Goal: Book appointment/travel/reservation

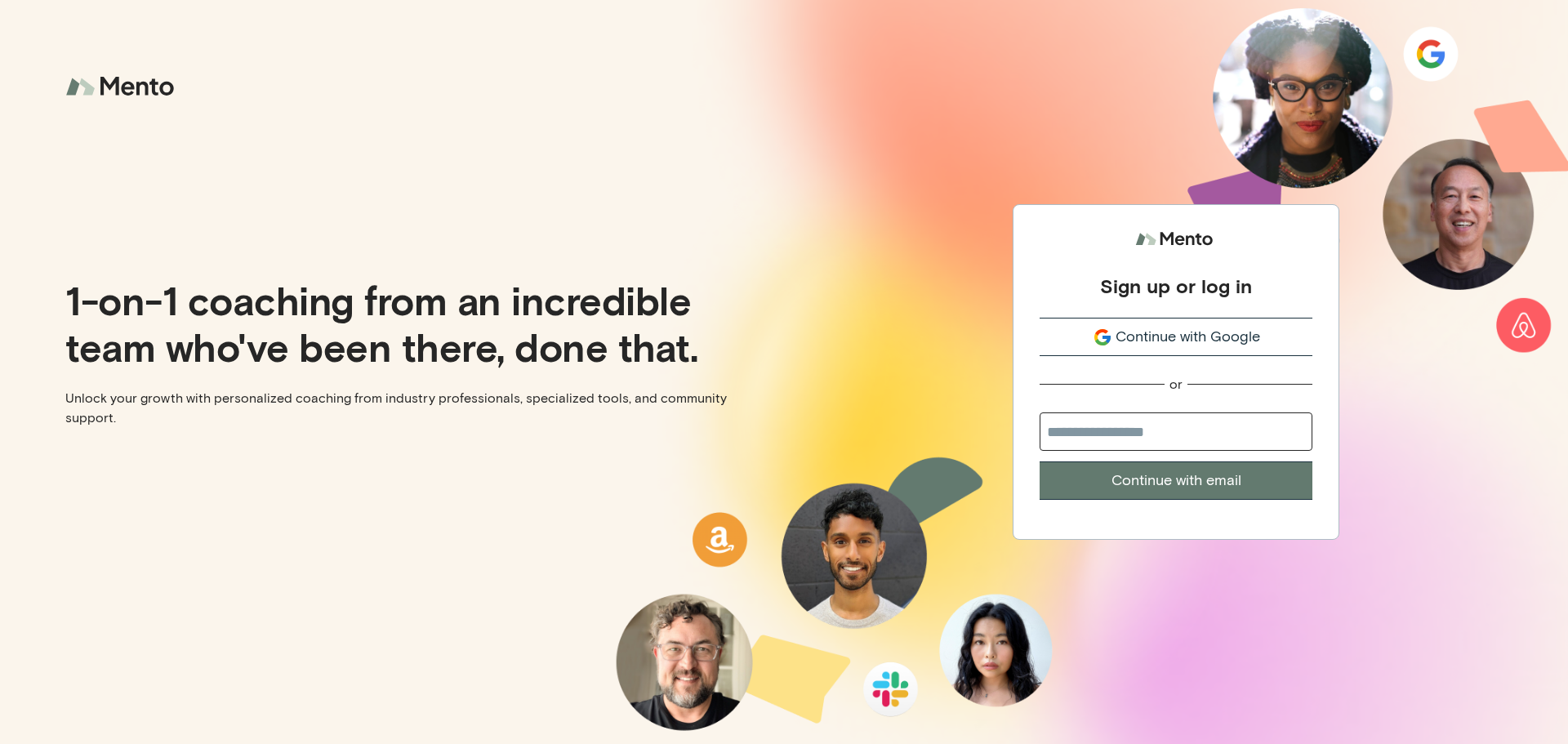
click at [1181, 422] on input "email" at bounding box center [1176, 431] width 273 height 38
type input "**********"
click at [1118, 486] on button "Continue with email" at bounding box center [1176, 480] width 273 height 38
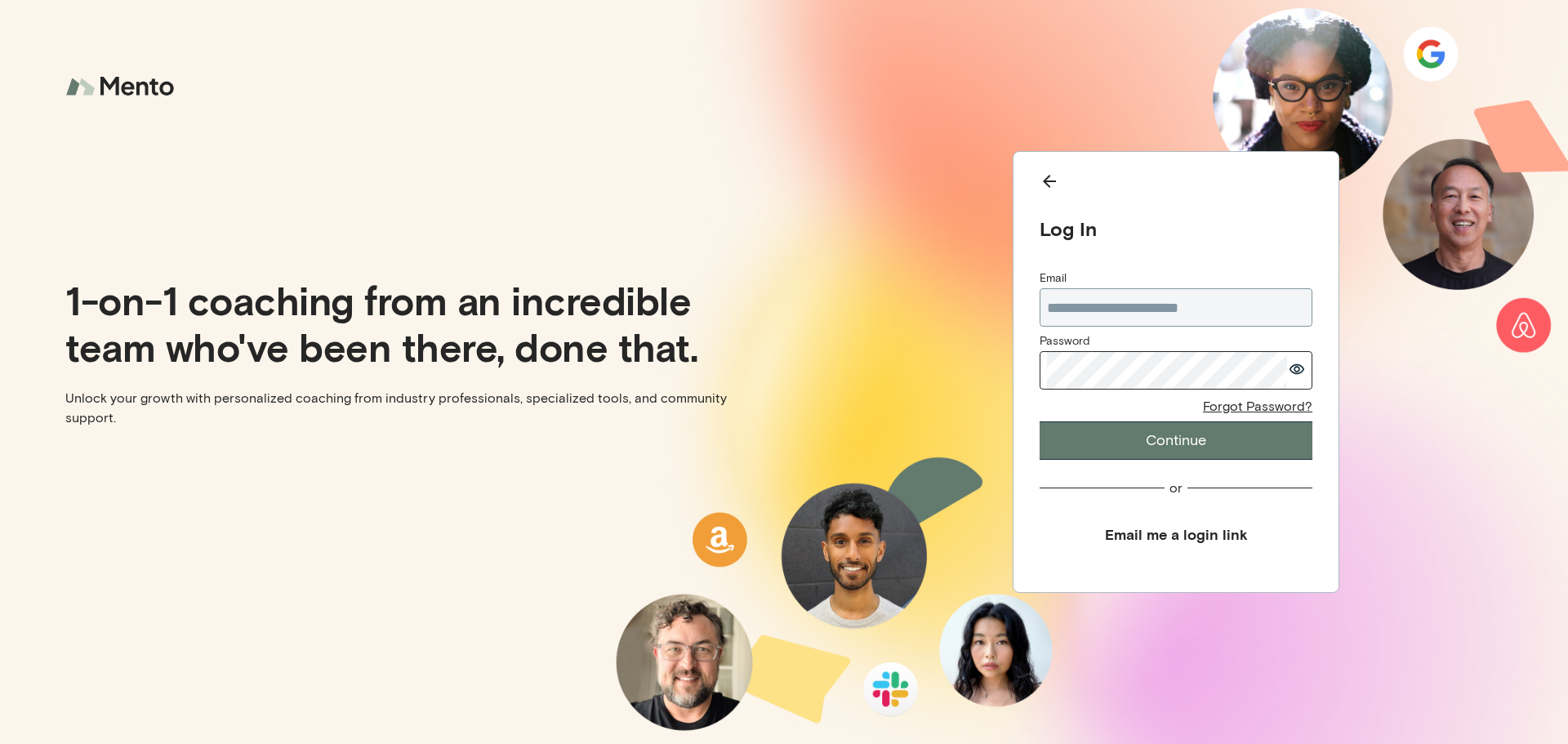
click at [1171, 445] on button "Continue" at bounding box center [1176, 440] width 273 height 38
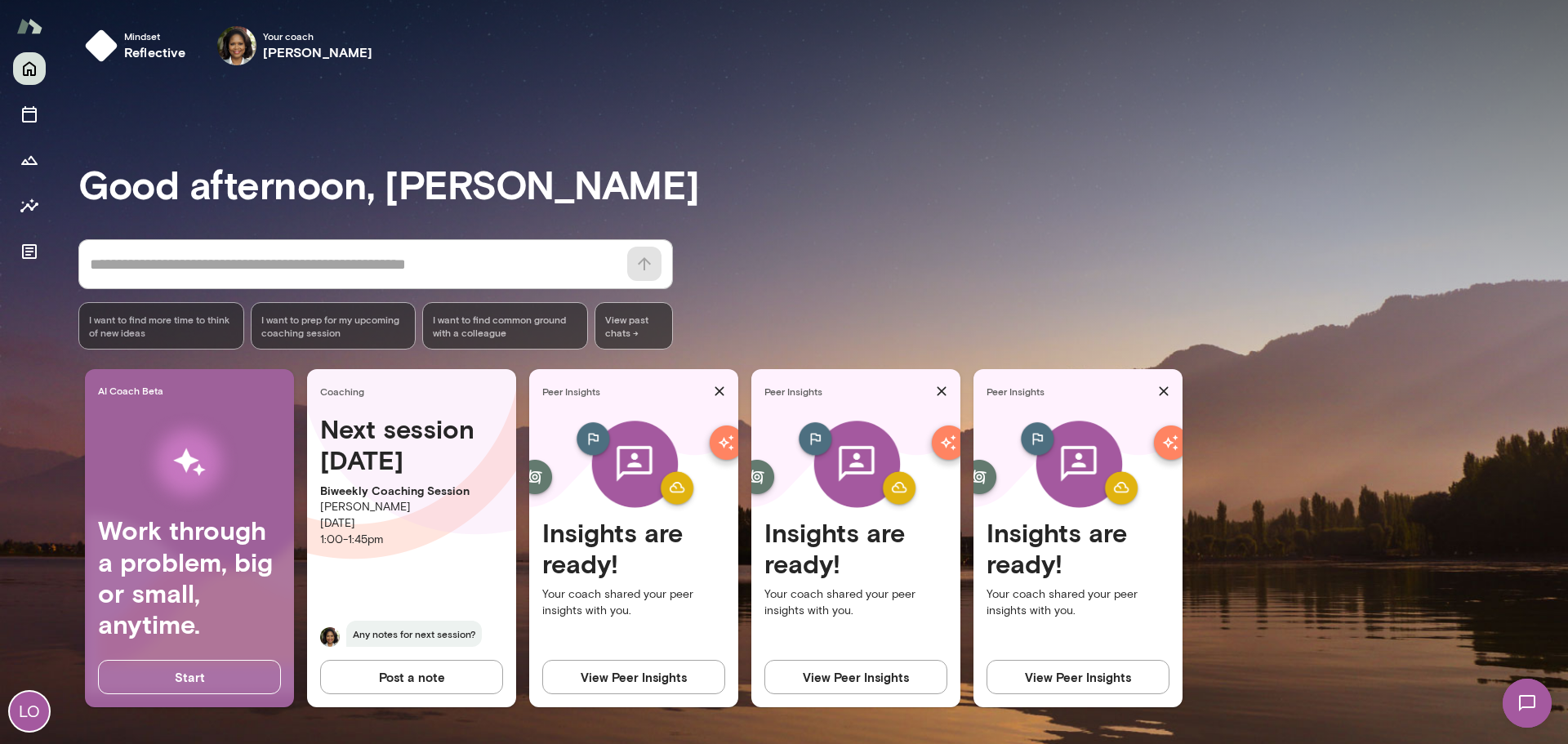
click at [365, 433] on h4 "Next session [DATE]" at bounding box center [411, 445] width 183 height 63
click at [524, 511] on div "AI Coach Beta Work through a problem, big or small, anytime. Start Coaching Nex…" at bounding box center [823, 544] width 1490 height 351
click at [26, 102] on button "Sessions" at bounding box center [30, 114] width 33 height 33
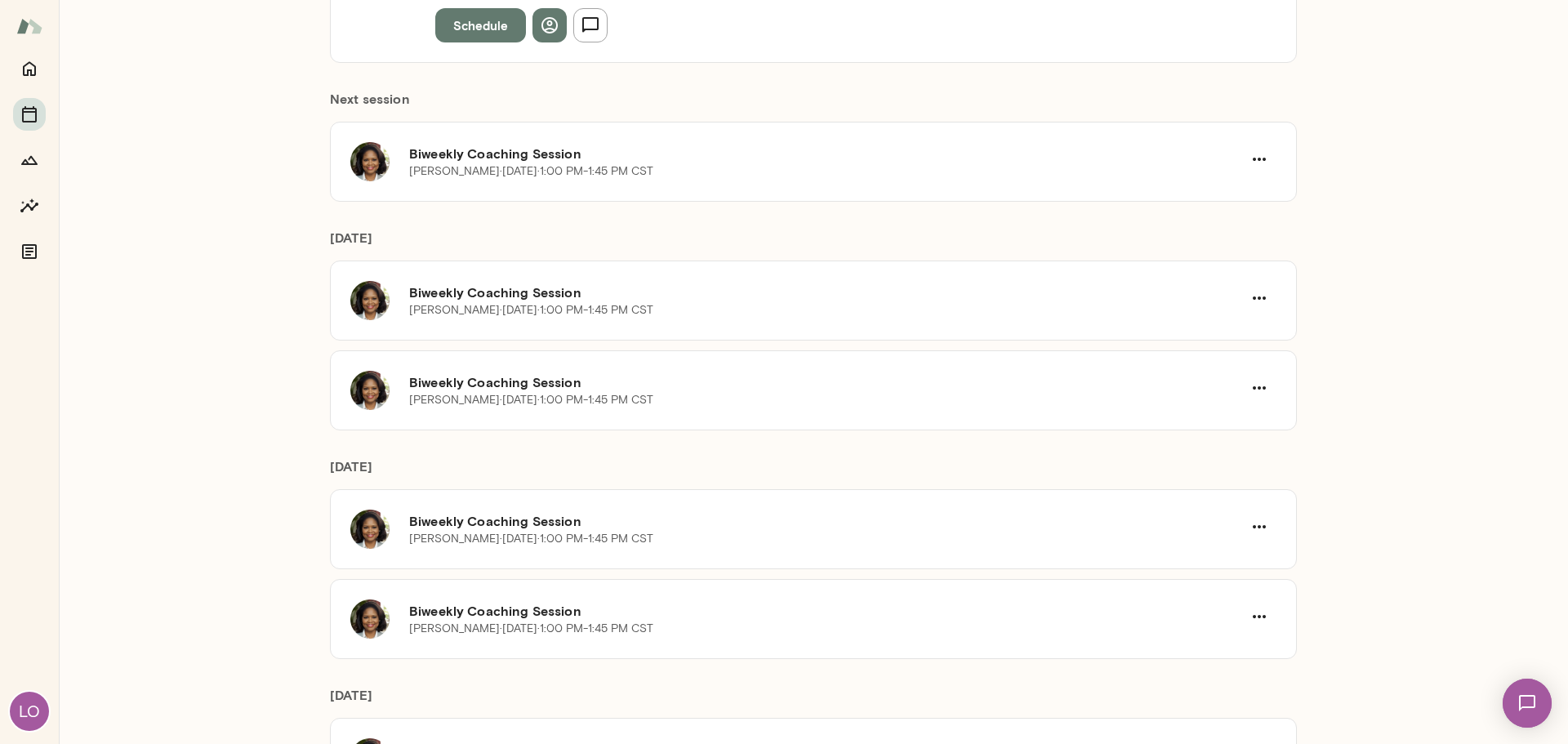
scroll to position [371, 0]
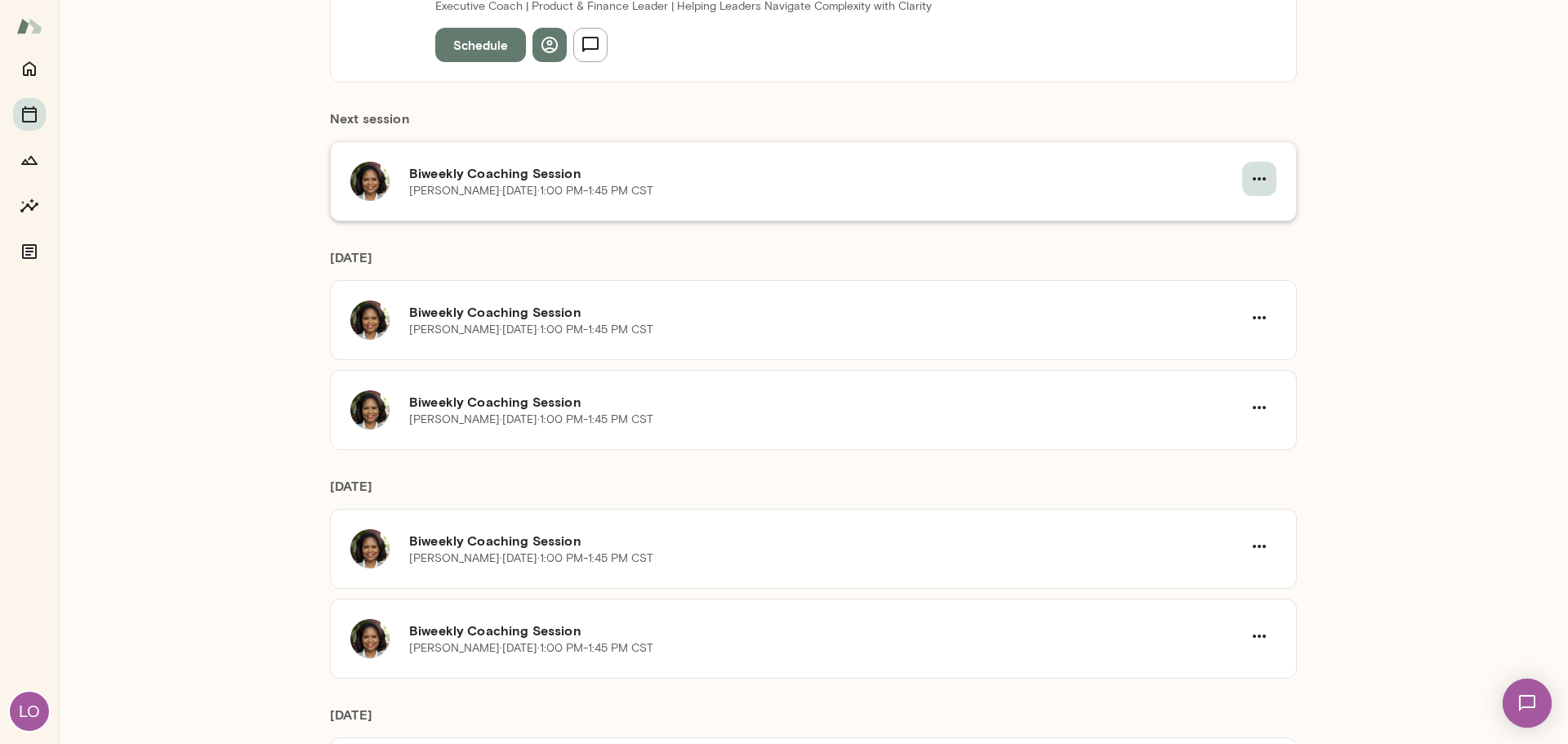
click at [1257, 172] on icon "button" at bounding box center [1259, 179] width 19 height 19
click at [1212, 221] on span "Reschedule" at bounding box center [1224, 217] width 70 height 19
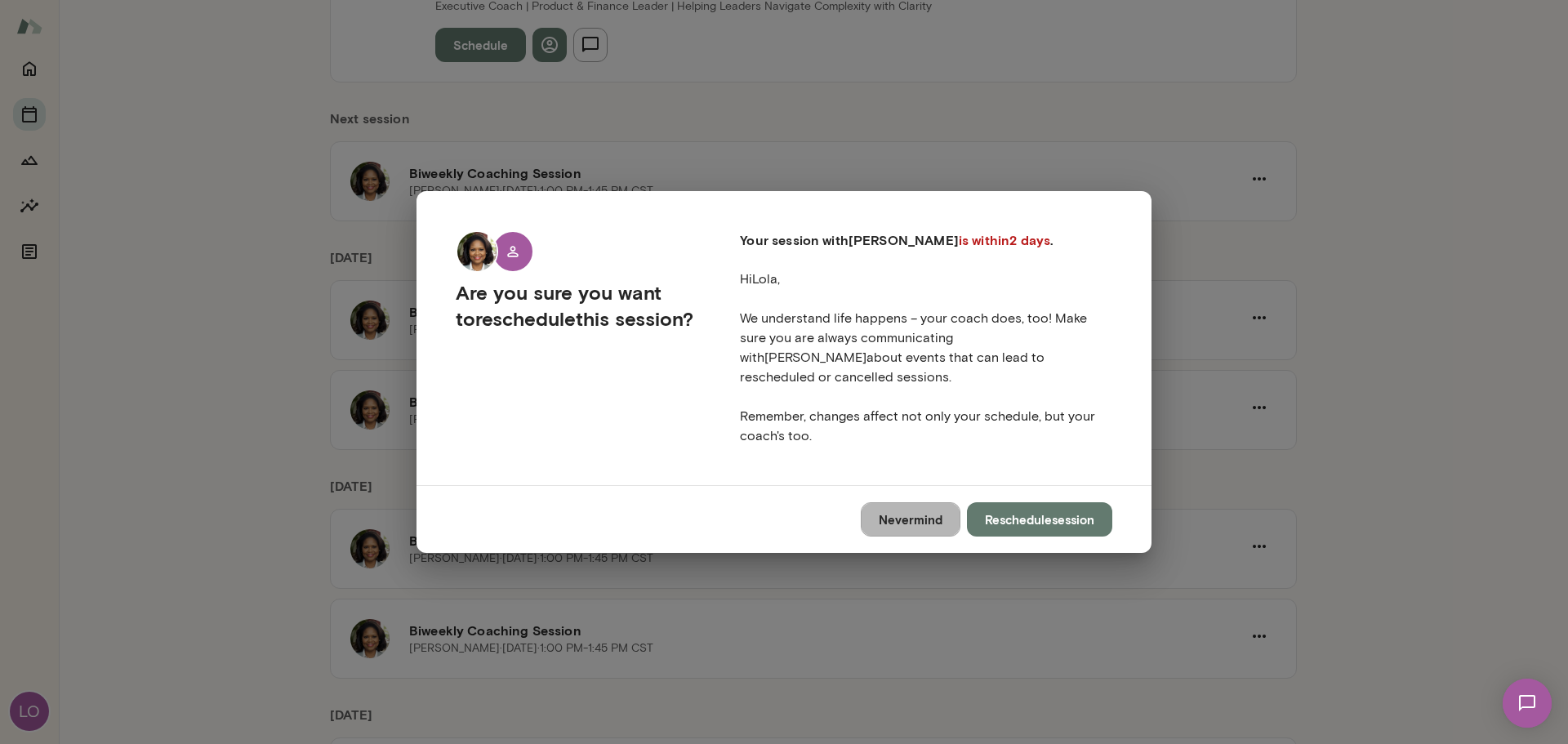
click at [928, 502] on button "Nevermind" at bounding box center [911, 519] width 99 height 34
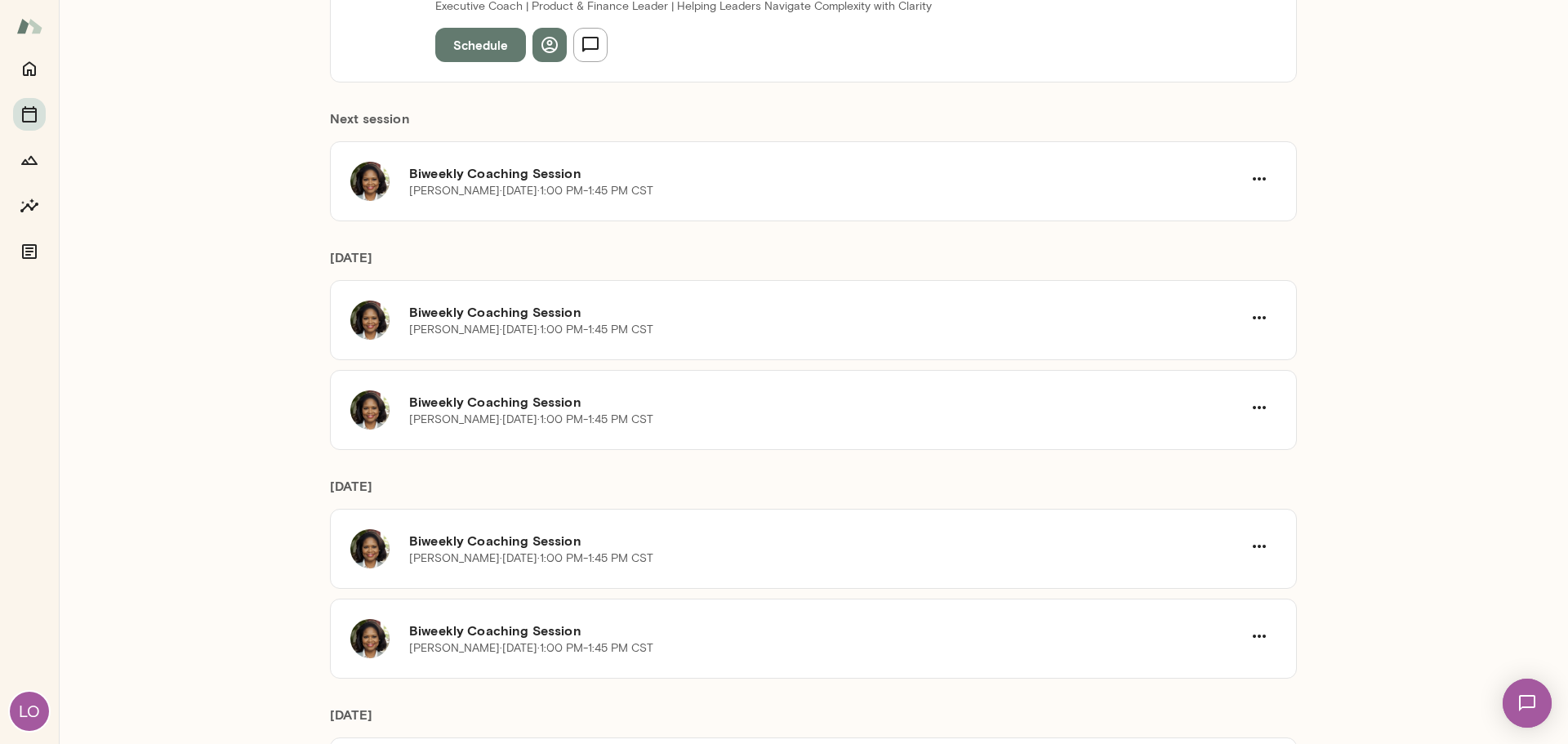
click at [494, 34] on button "Schedule" at bounding box center [480, 45] width 91 height 34
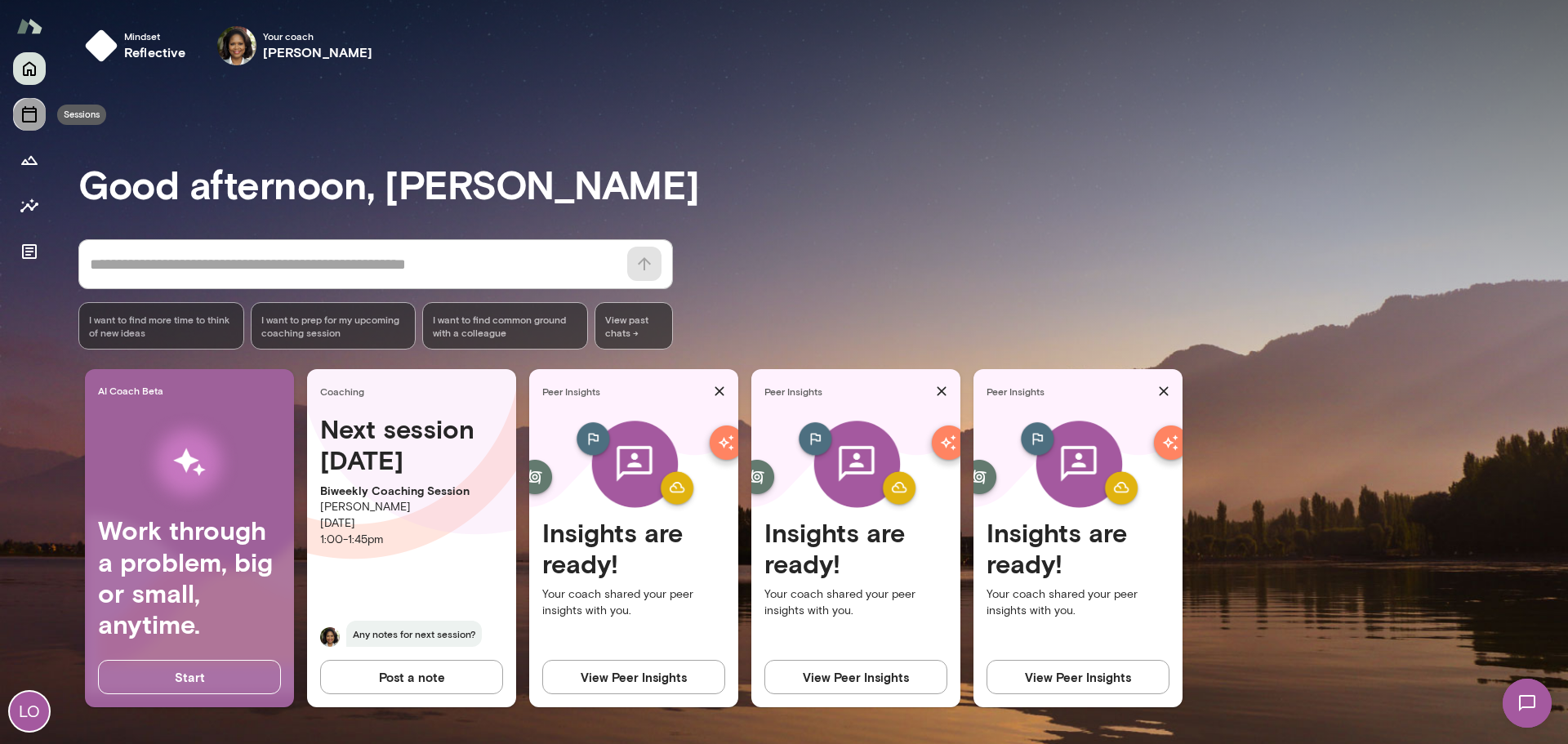
click at [33, 105] on icon "Sessions" at bounding box center [29, 114] width 19 height 19
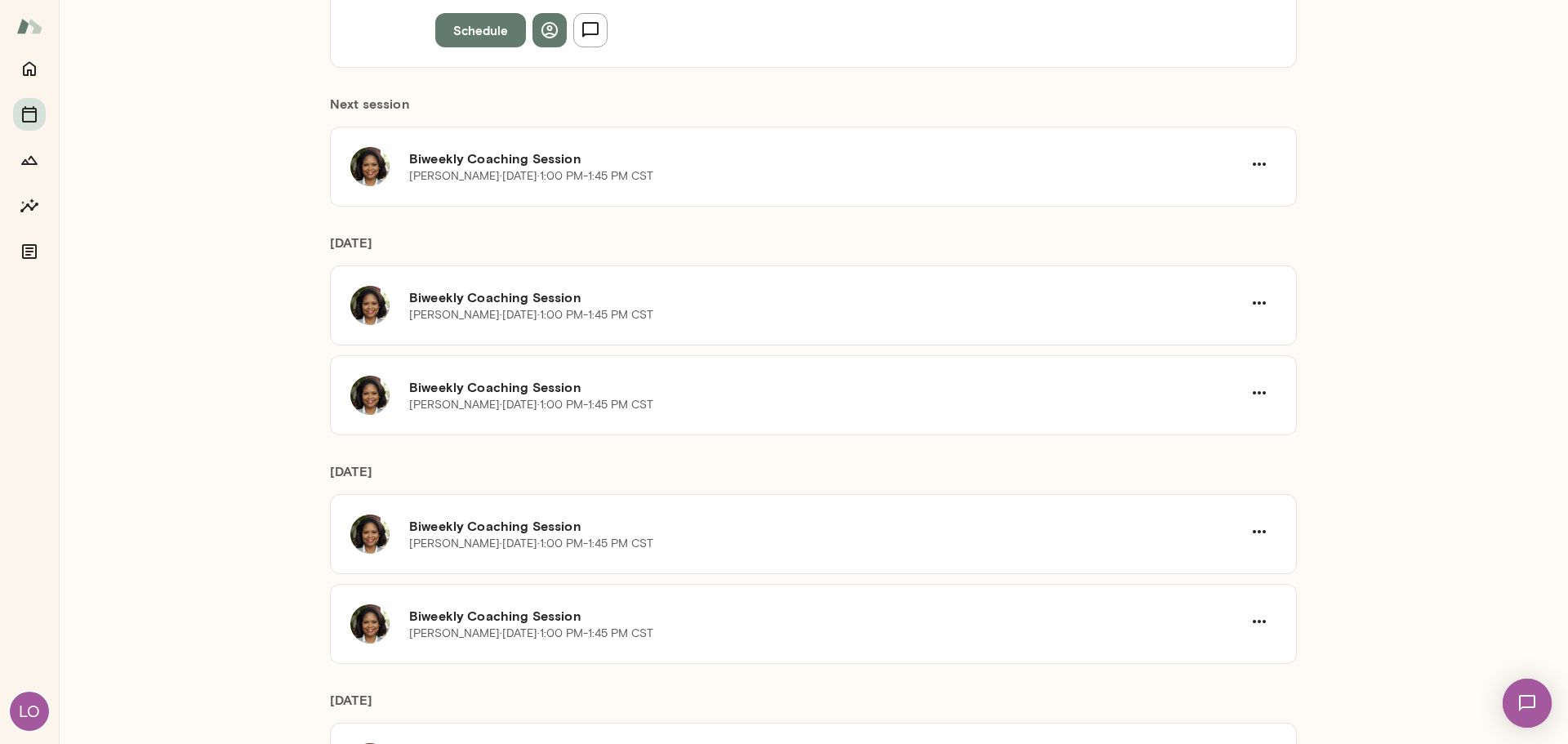
scroll to position [395, 0]
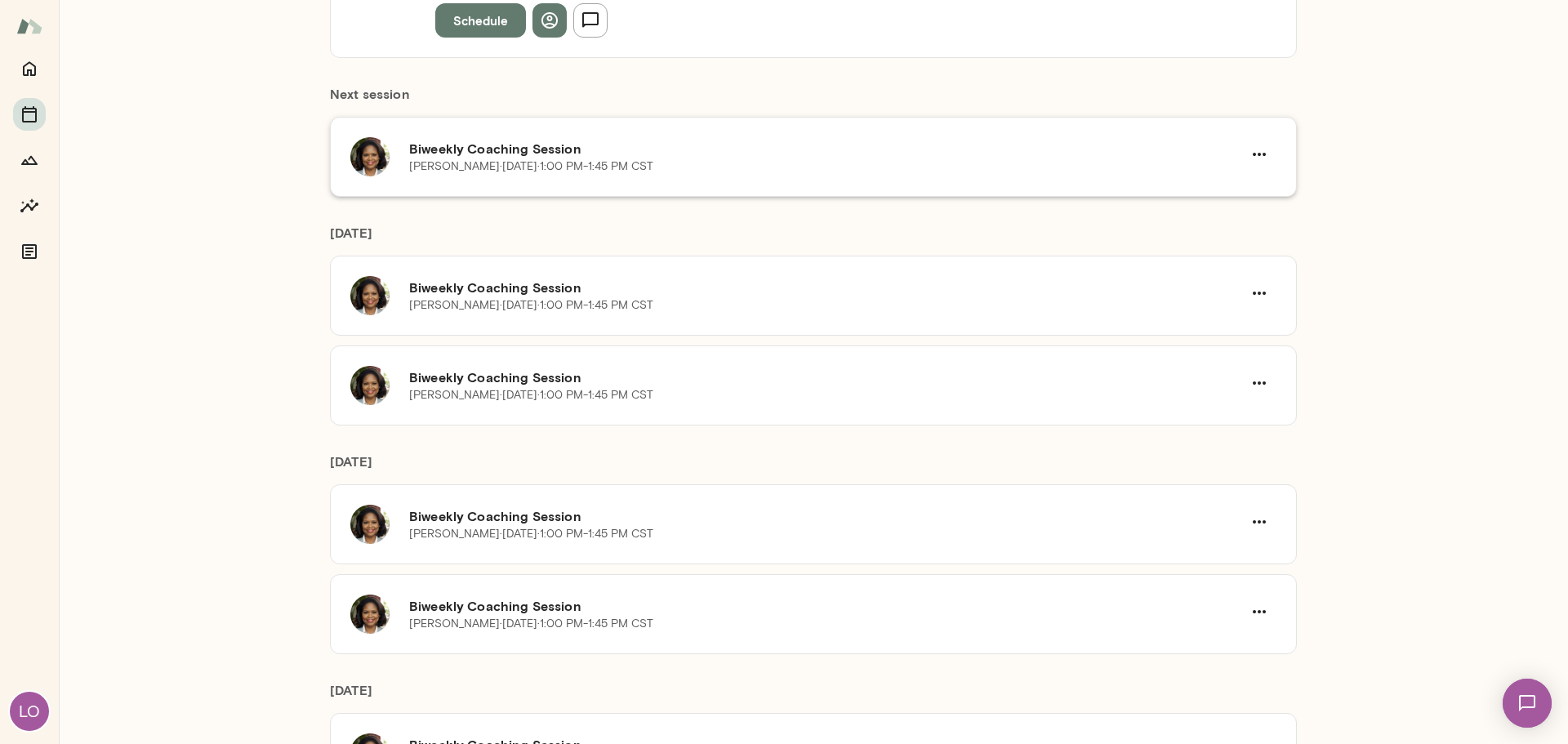
click at [964, 172] on div "[PERSON_NAME] · [DATE] · 1:00 PM-1:45 PM CST" at bounding box center [826, 166] width 833 height 16
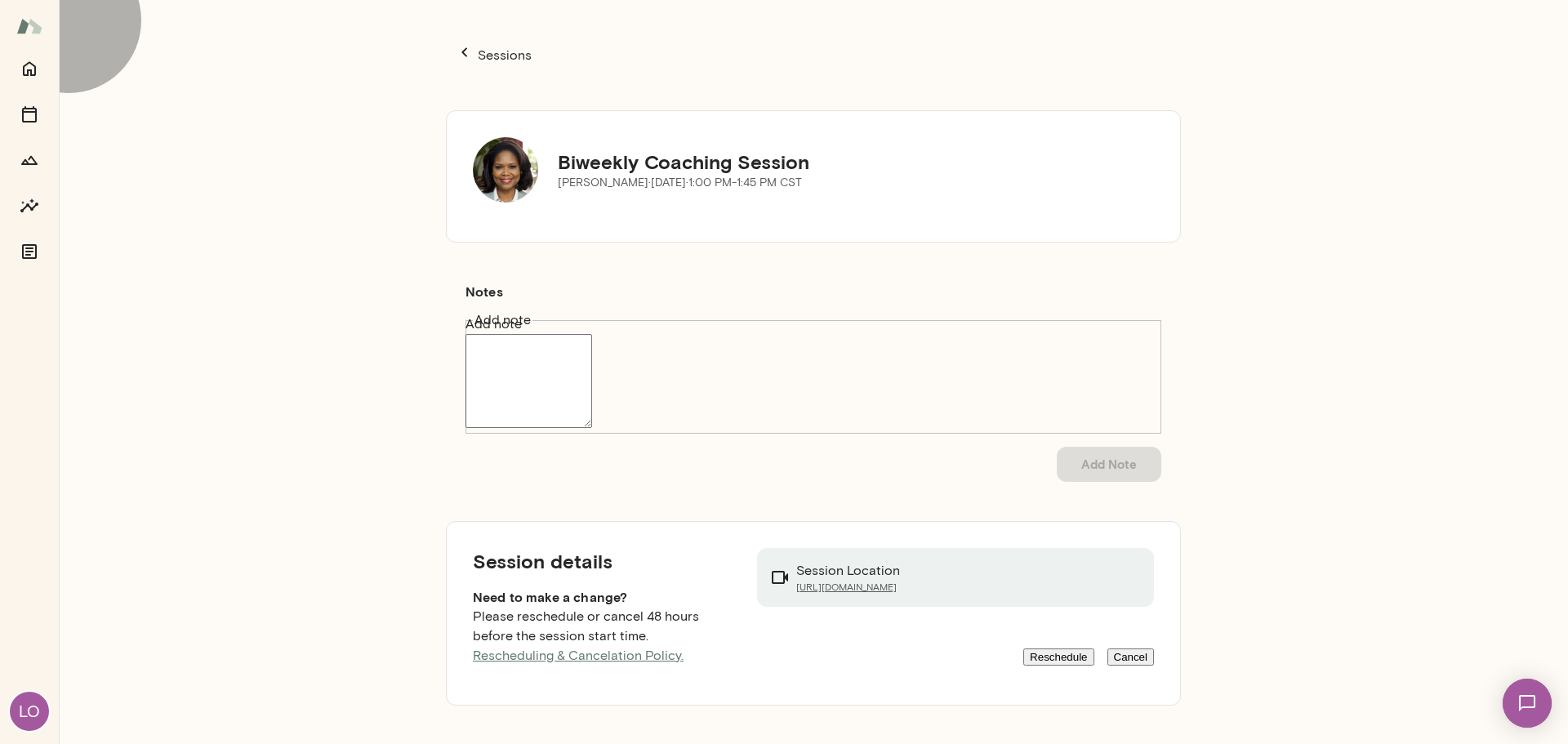
click at [1032, 648] on button "Reschedule" at bounding box center [1058, 657] width 70 height 17
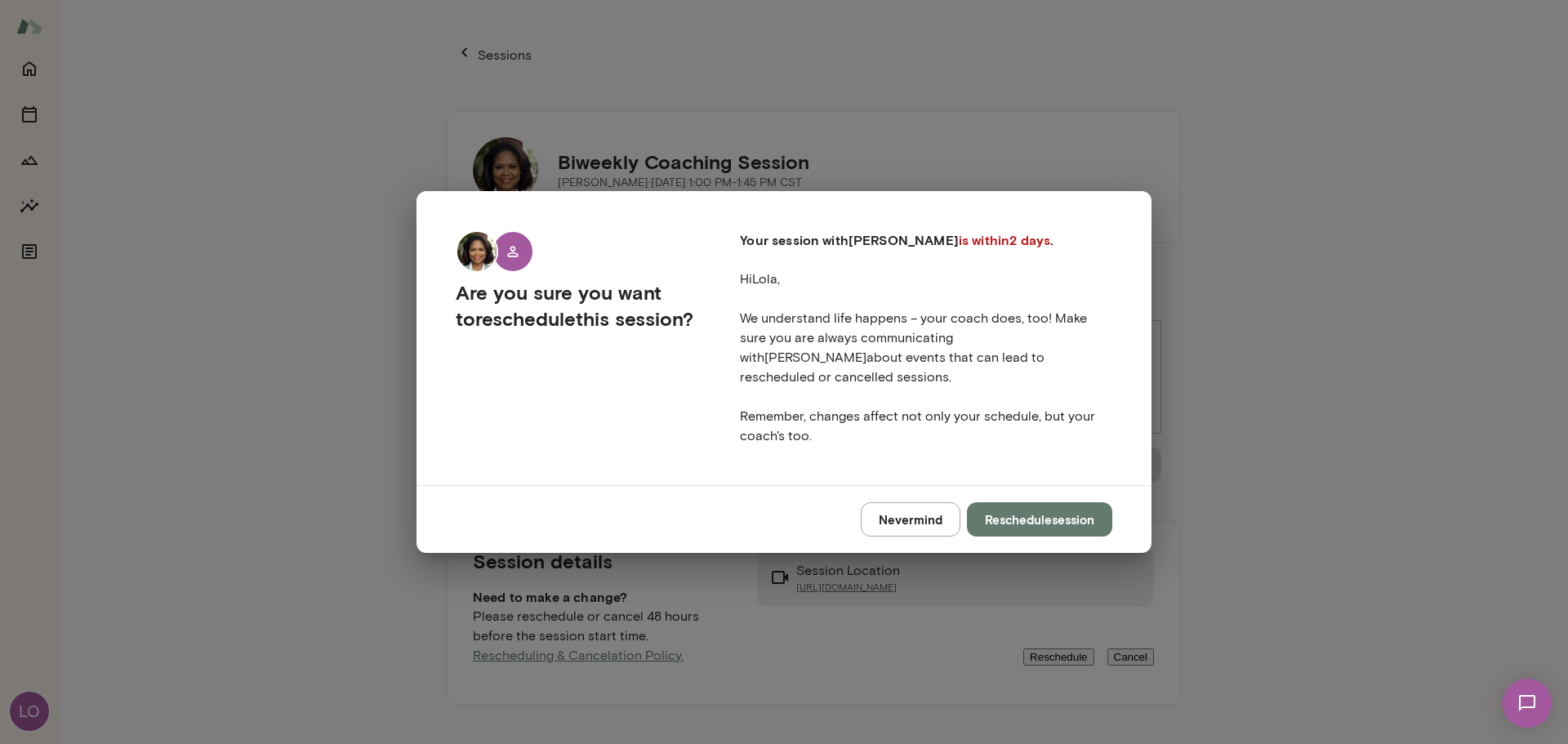
click at [1007, 502] on button "Reschedule session" at bounding box center [1040, 519] width 145 height 34
